Goal: Transaction & Acquisition: Book appointment/travel/reservation

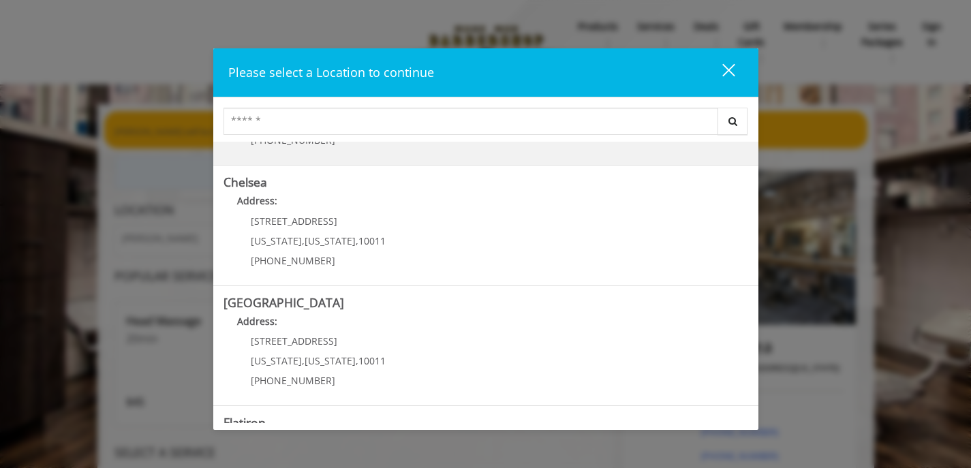
scroll to position [117, 0]
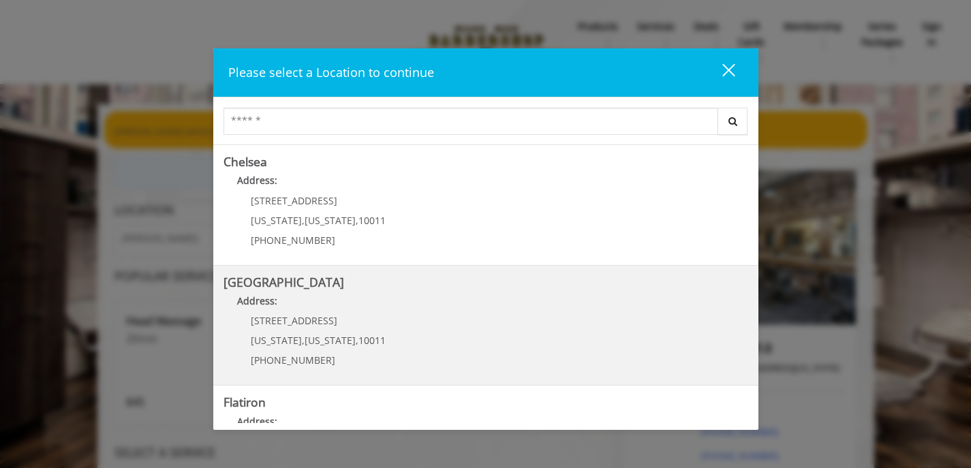
click at [376, 341] on div "[STREET_ADDRESS][US_STATE][US_STATE] (646) 850-0041" at bounding box center [308, 345] width 169 height 59
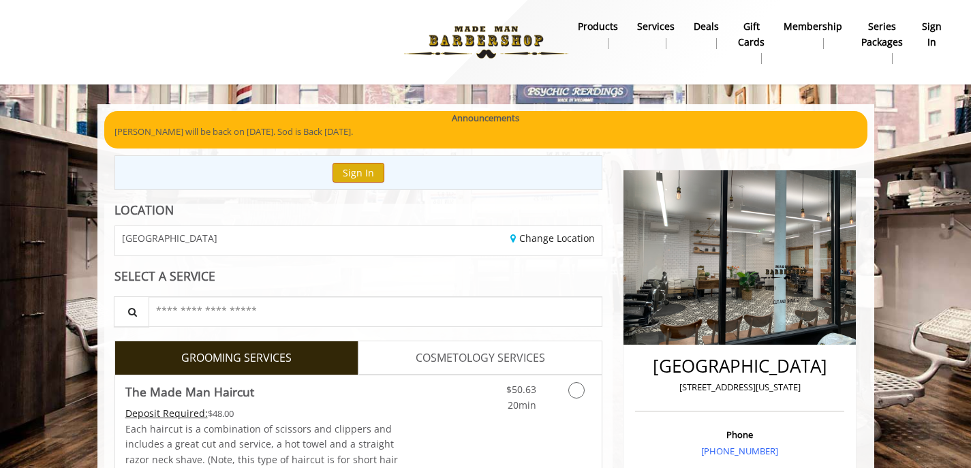
click at [358, 163] on button "Sign In" at bounding box center [359, 173] width 52 height 20
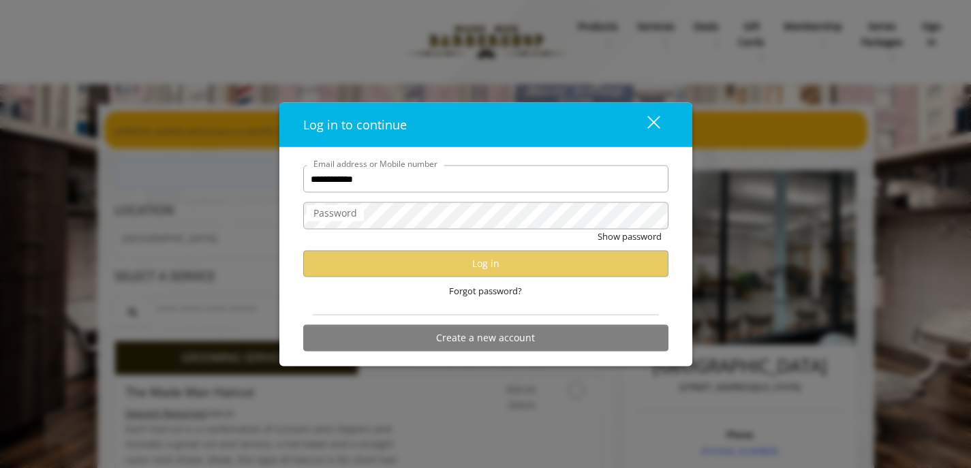
type input "**********"
type input "*"
type input "**********"
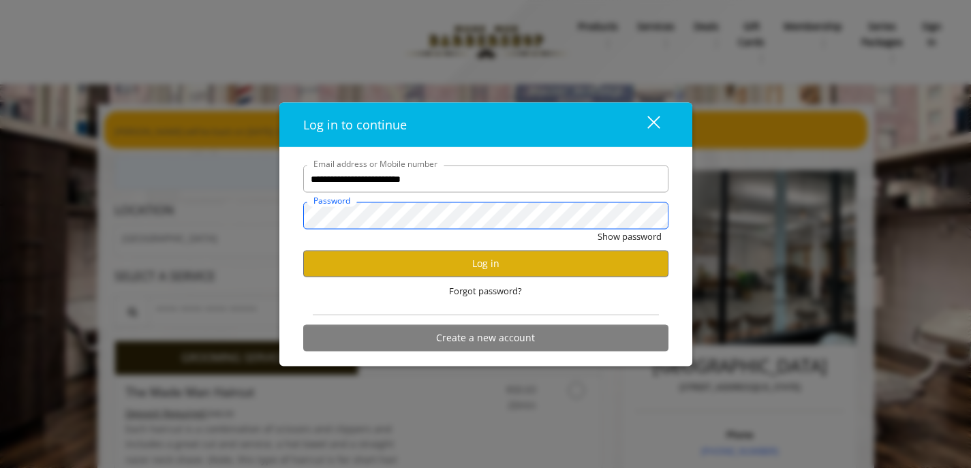
click at [628, 237] on button "Show password" at bounding box center [630, 237] width 64 height 14
click at [434, 260] on button "Log in" at bounding box center [485, 264] width 365 height 27
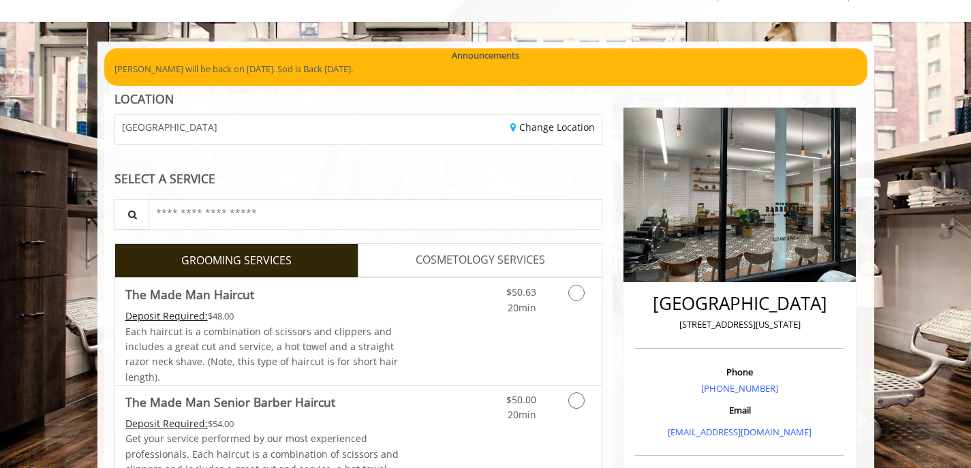
scroll to position [122, 1]
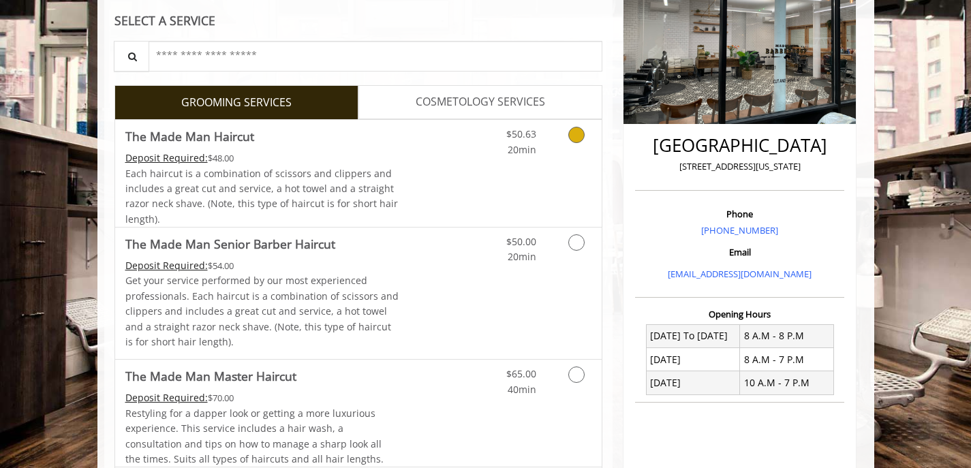
click at [575, 162] on div "$50.63 20min" at bounding box center [541, 173] width 122 height 107
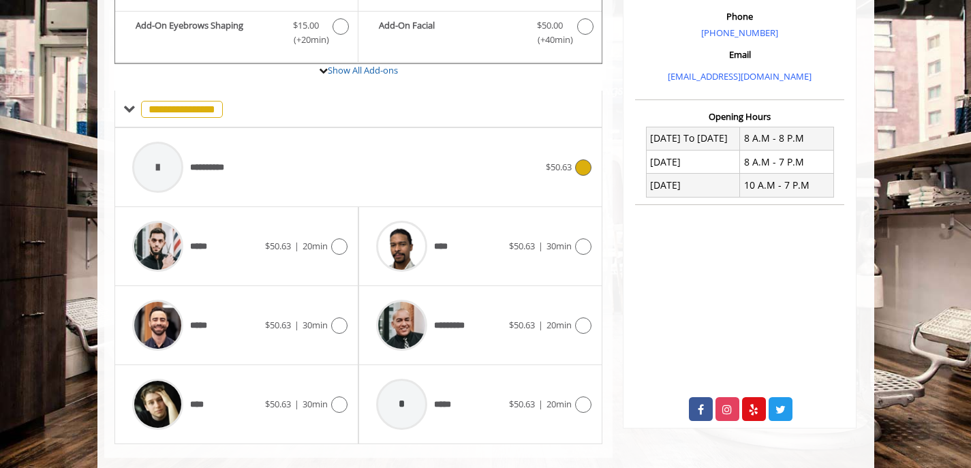
scroll to position [437, 0]
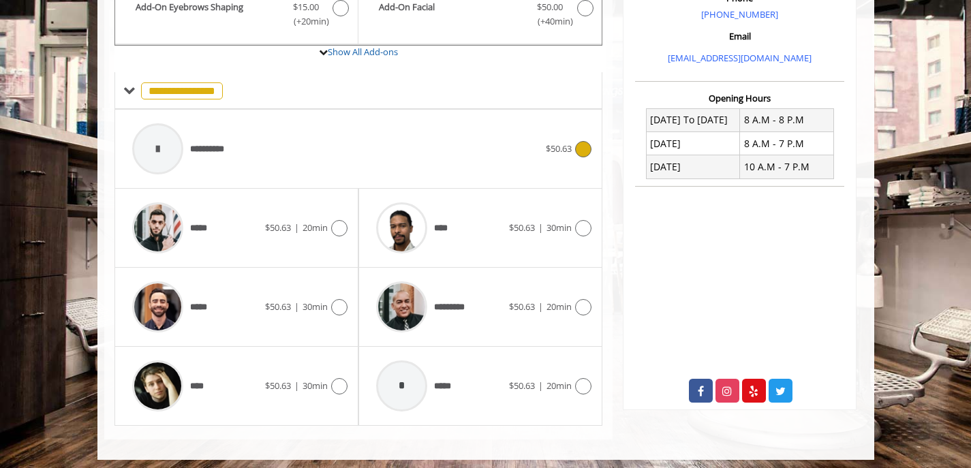
click at [549, 142] on span "$50.63" at bounding box center [559, 149] width 26 height 14
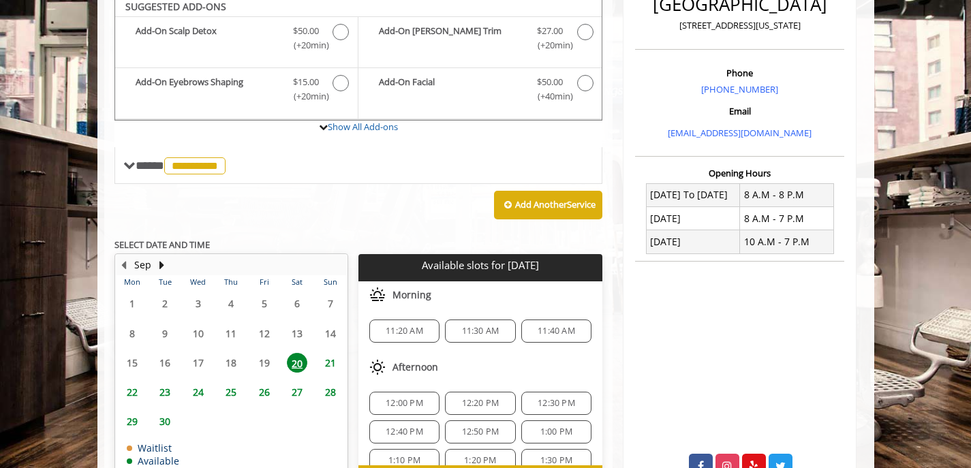
scroll to position [353, 0]
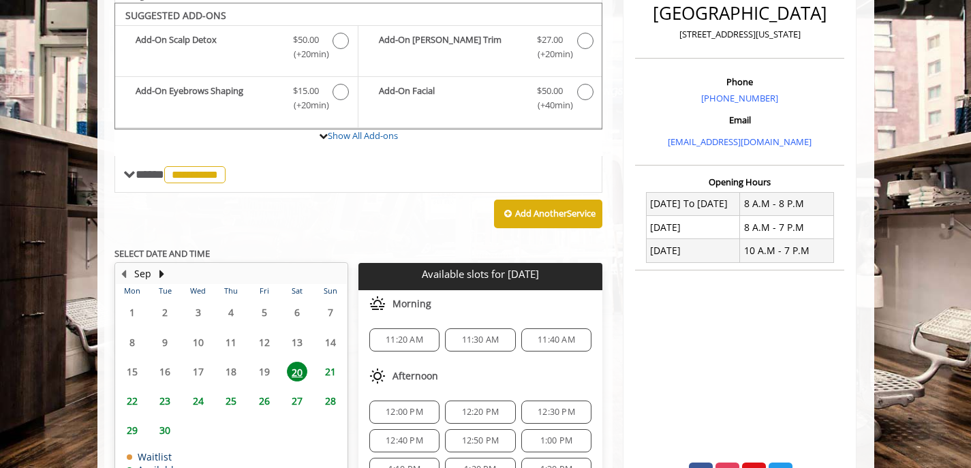
click at [397, 337] on span "11:20 AM" at bounding box center [404, 340] width 37 height 11
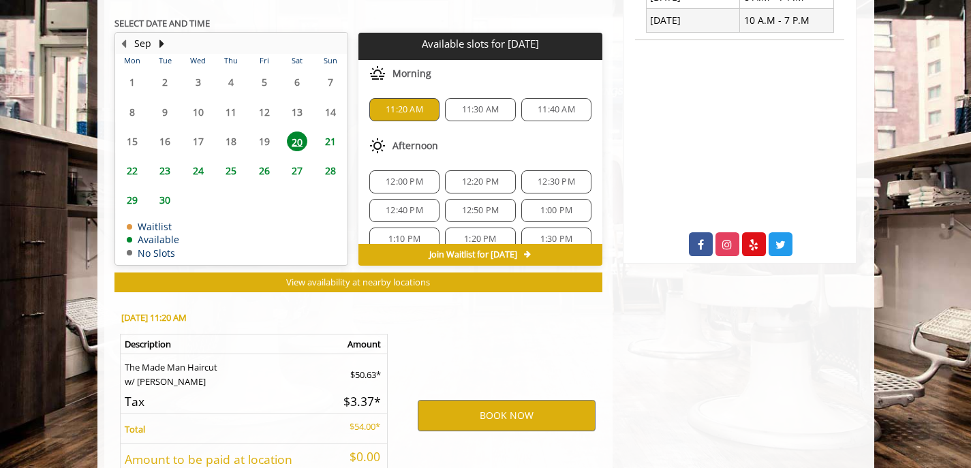
scroll to position [684, 0]
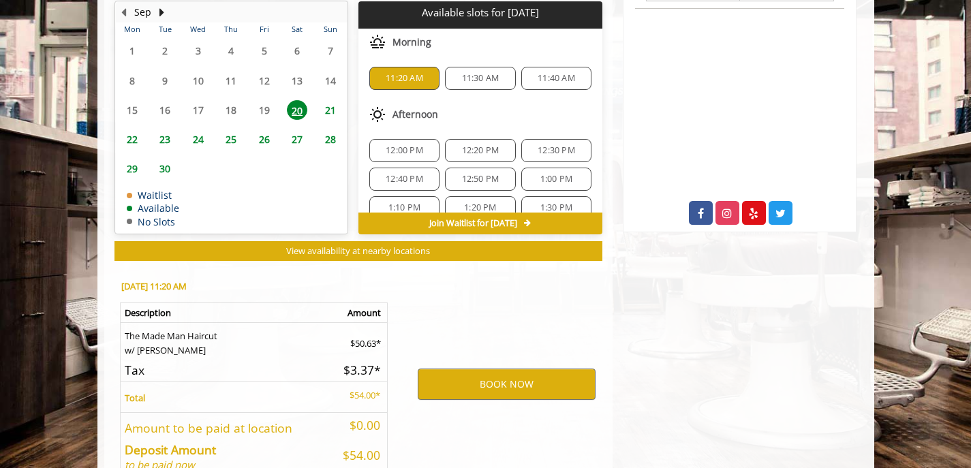
click at [481, 73] on span "11:30 AM" at bounding box center [480, 78] width 37 height 11
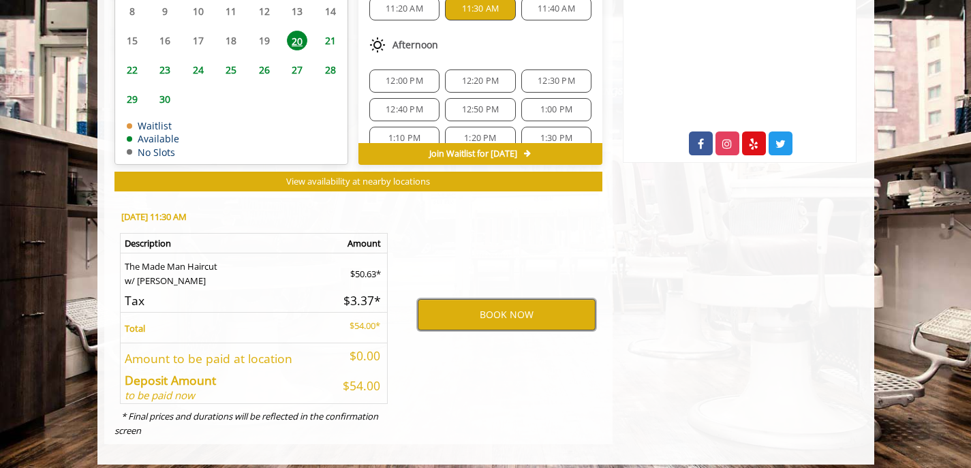
click at [519, 311] on button "BOOK NOW" at bounding box center [507, 314] width 178 height 31
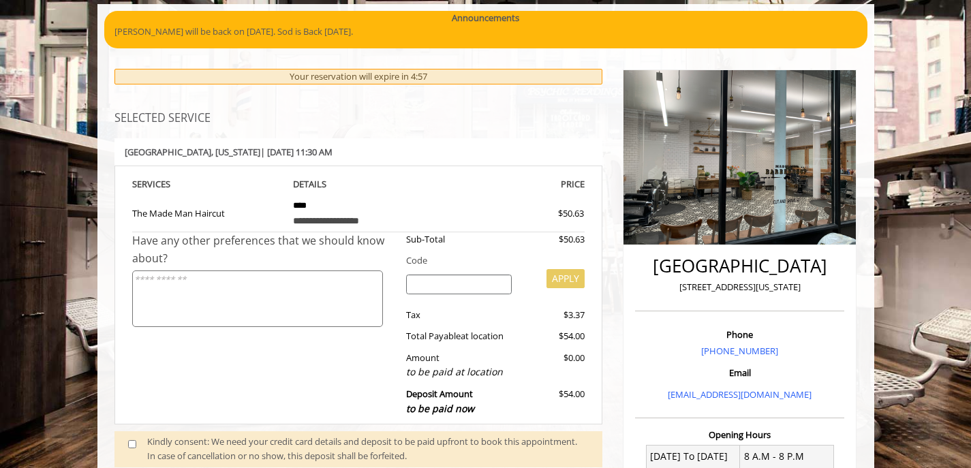
scroll to position [217, 0]
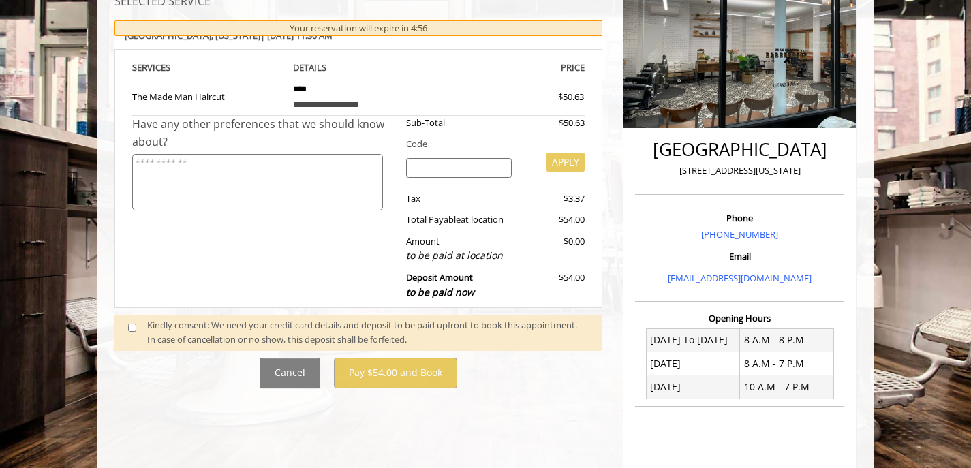
click at [222, 322] on div "Kindly consent: We need your credit card details and deposit to be paid upfront…" at bounding box center [368, 332] width 442 height 29
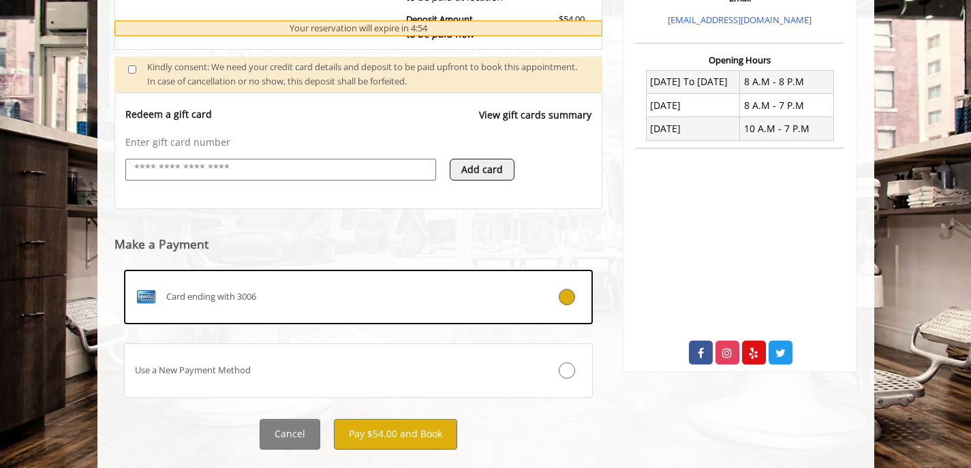
scroll to position [496, 0]
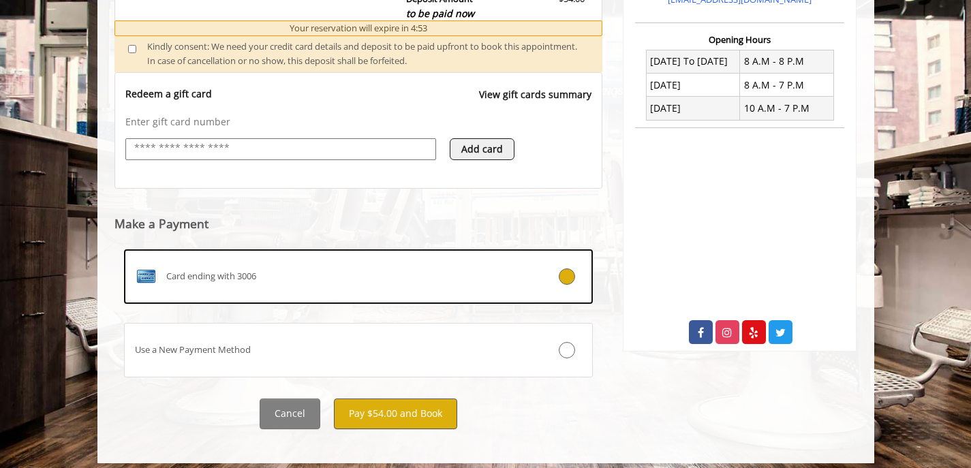
click at [395, 402] on button "Pay $54.00 and Book" at bounding box center [395, 414] width 123 height 31
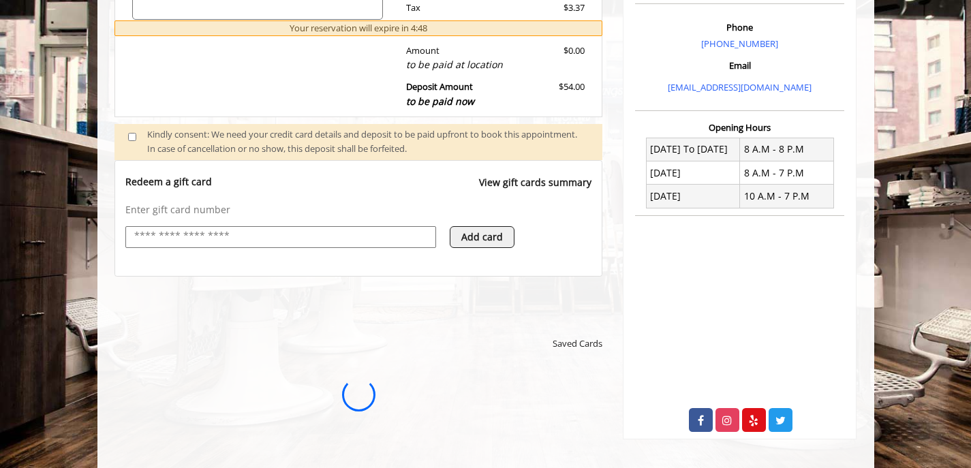
scroll to position [0, 0]
